Goal: Task Accomplishment & Management: Manage account settings

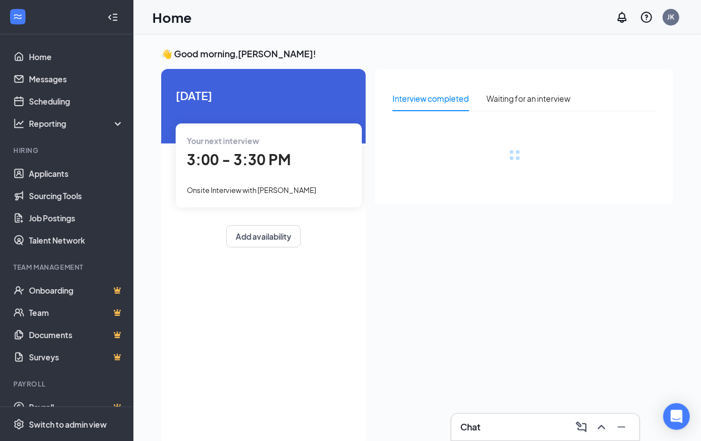
click at [264, 192] on span "Onsite Interview with [PERSON_NAME]" at bounding box center [252, 190] width 130 height 9
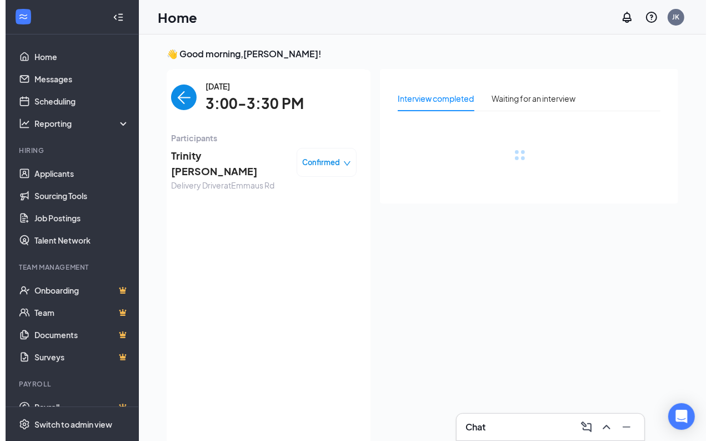
scroll to position [4, 0]
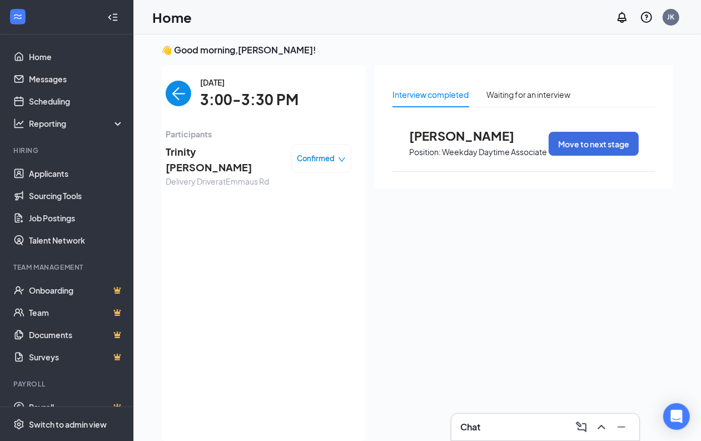
click at [272, 157] on span "Trinity [PERSON_NAME]" at bounding box center [224, 160] width 117 height 32
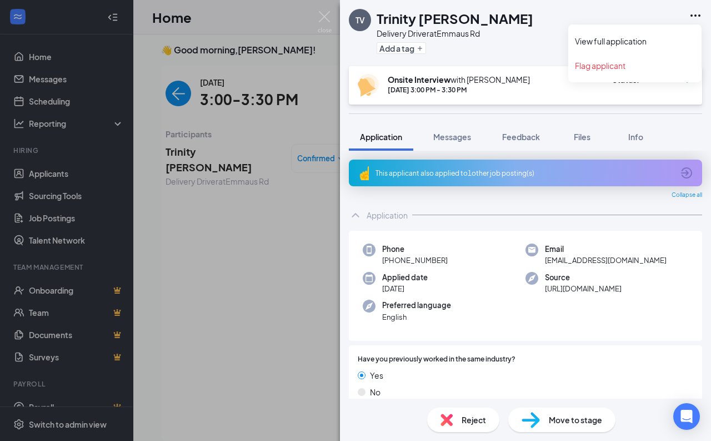
click at [701, 17] on icon "Ellipses" at bounding box center [695, 15] width 13 height 13
click at [637, 42] on link "View full application" at bounding box center [635, 41] width 120 height 11
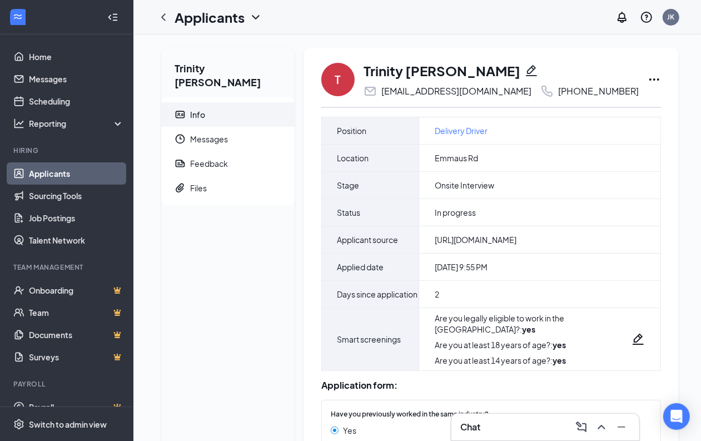
click at [648, 78] on icon "Ellipses" at bounding box center [654, 79] width 13 height 13
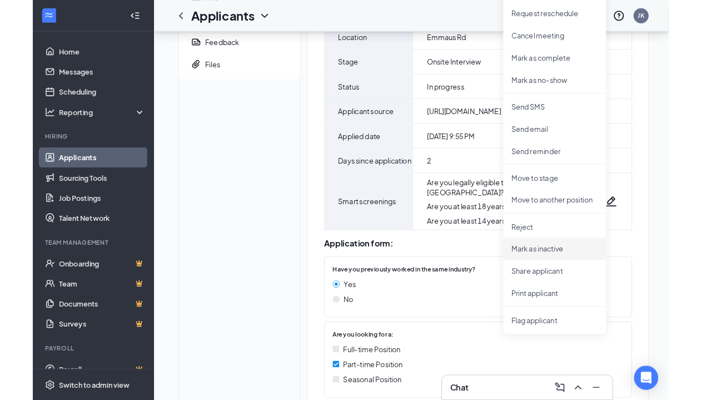
scroll to position [147, 0]
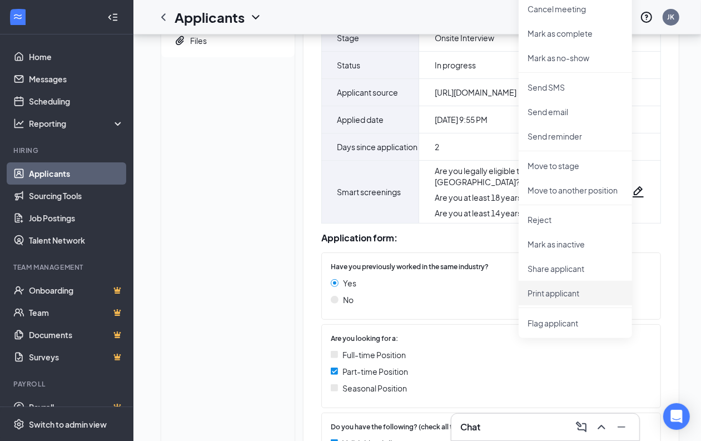
click at [554, 290] on p "Print applicant" at bounding box center [575, 292] width 96 height 11
